Goal: Task Accomplishment & Management: Manage account settings

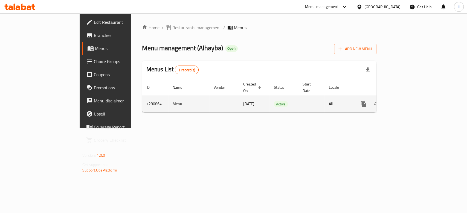
click at [406, 101] on icon "enhanced table" at bounding box center [402, 104] width 7 height 7
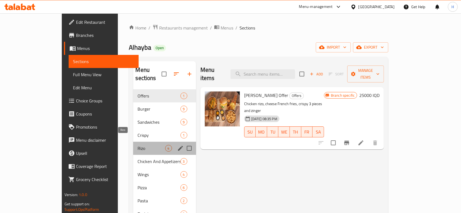
click at [137, 145] on span "Rizo" at bounding box center [150, 148] width 27 height 7
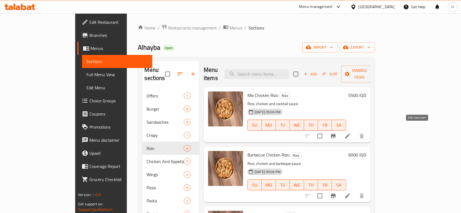
click at [350, 134] on icon at bounding box center [347, 136] width 5 height 5
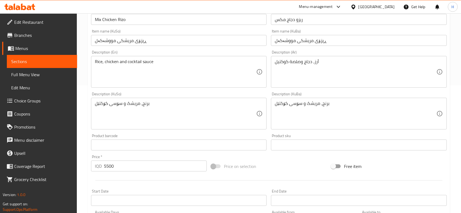
scroll to position [128, 0]
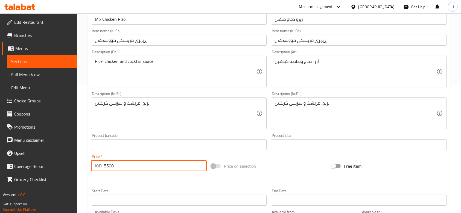
click at [118, 166] on input "5500" at bounding box center [155, 165] width 103 height 11
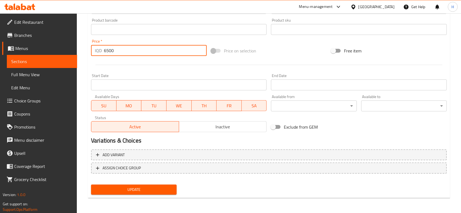
type input "6500"
click at [133, 187] on span "Update" at bounding box center [133, 189] width 77 height 7
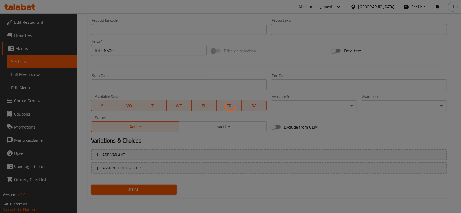
scroll to position [0, 0]
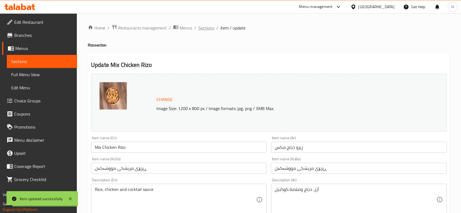
click at [210, 27] on span "Sections" at bounding box center [206, 28] width 16 height 7
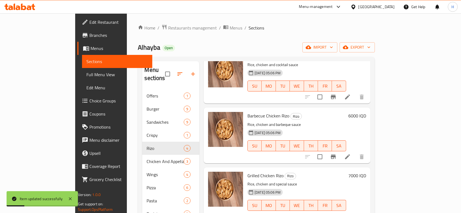
scroll to position [11, 0]
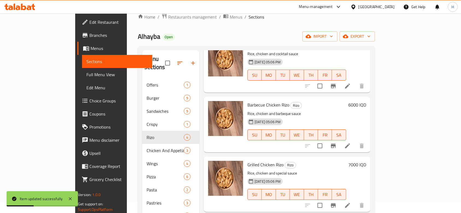
click at [355, 141] on li at bounding box center [347, 146] width 15 height 10
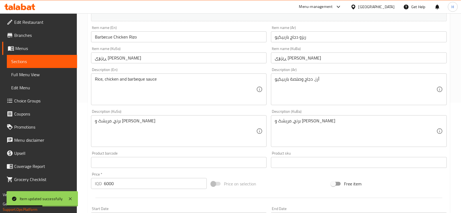
scroll to position [113, 0]
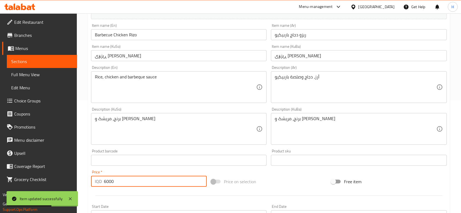
drag, startPoint x: 105, startPoint y: 179, endPoint x: 174, endPoint y: 185, distance: 68.3
click at [174, 185] on input "6000" at bounding box center [155, 181] width 103 height 11
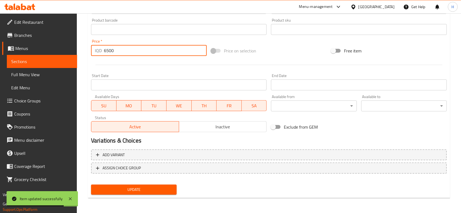
type input "6500"
click at [174, 185] on button "Update" at bounding box center [134, 190] width 86 height 10
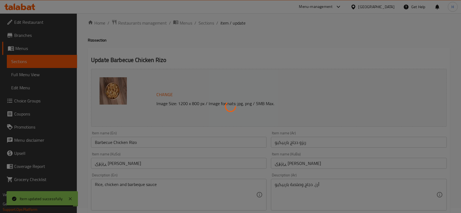
scroll to position [0, 0]
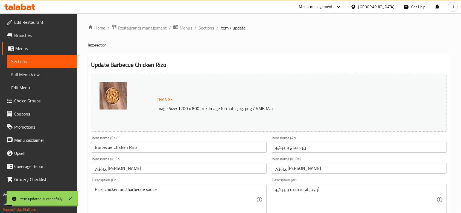
click at [207, 30] on span "Sections" at bounding box center [206, 28] width 16 height 7
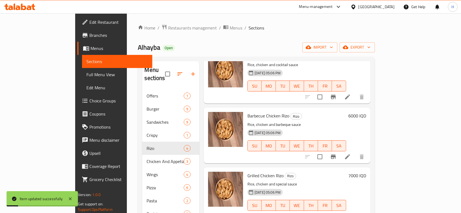
scroll to position [39, 0]
click at [351, 213] on icon at bounding box center [347, 216] width 7 height 7
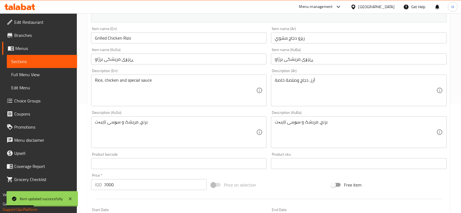
scroll to position [121, 0]
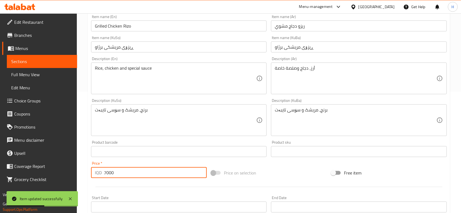
drag, startPoint x: 107, startPoint y: 171, endPoint x: 135, endPoint y: 171, distance: 27.9
click at [135, 171] on input "7000" at bounding box center [155, 172] width 103 height 11
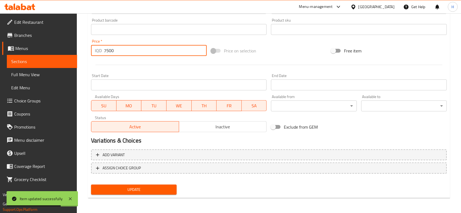
type input "7500"
click at [138, 191] on span "Update" at bounding box center [133, 189] width 77 height 7
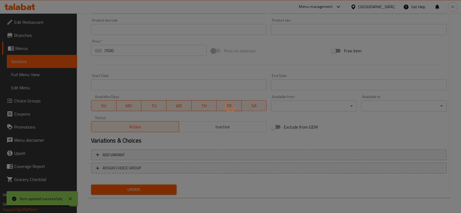
scroll to position [0, 0]
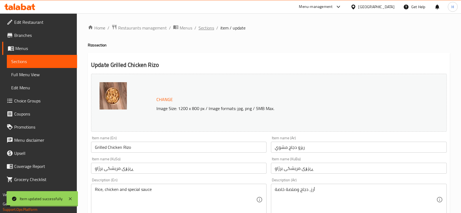
click at [207, 27] on span "Sections" at bounding box center [206, 28] width 16 height 7
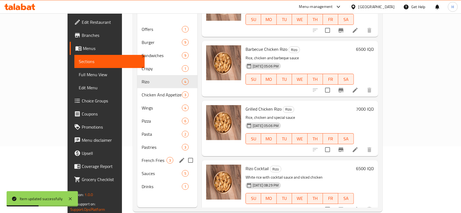
scroll to position [68, 0]
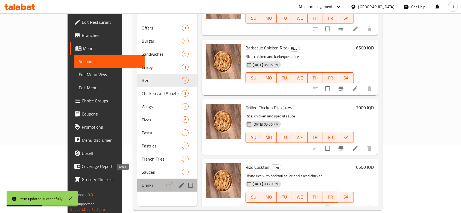
click at [142, 182] on span "Drinks" at bounding box center [154, 185] width 25 height 7
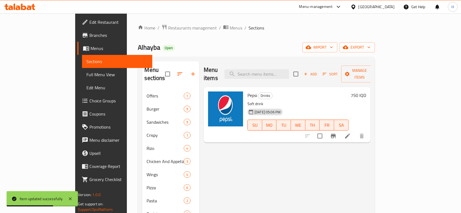
click at [355, 131] on li at bounding box center [347, 136] width 15 height 10
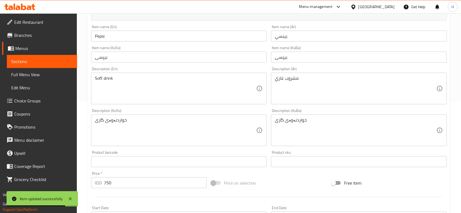
scroll to position [113, 0]
click at [109, 179] on input "750" at bounding box center [155, 181] width 103 height 11
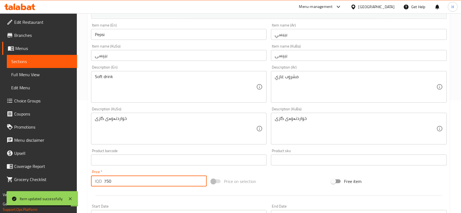
click at [109, 179] on input "750" at bounding box center [155, 181] width 103 height 11
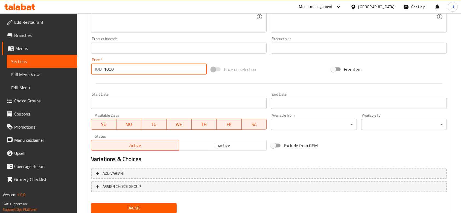
scroll to position [244, 0]
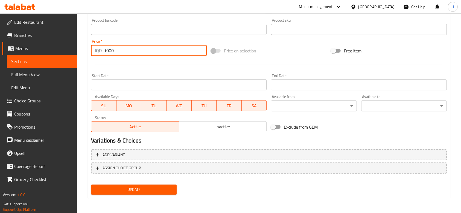
type input "1000"
click at [125, 191] on span "Update" at bounding box center [133, 189] width 77 height 7
